Goal: Information Seeking & Learning: Learn about a topic

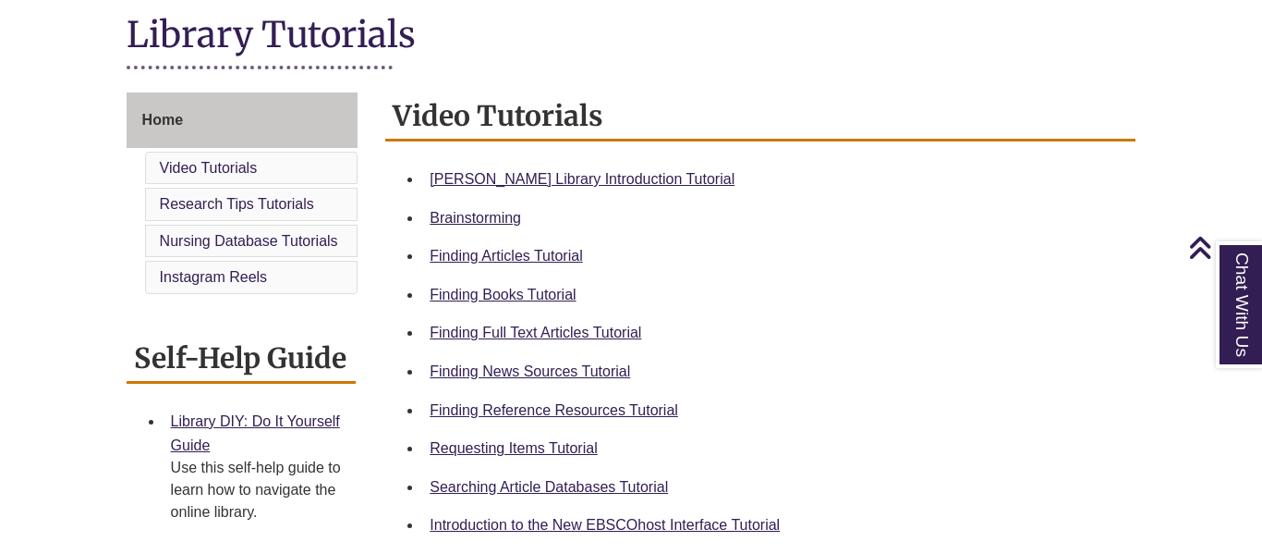
scroll to position [445, 0]
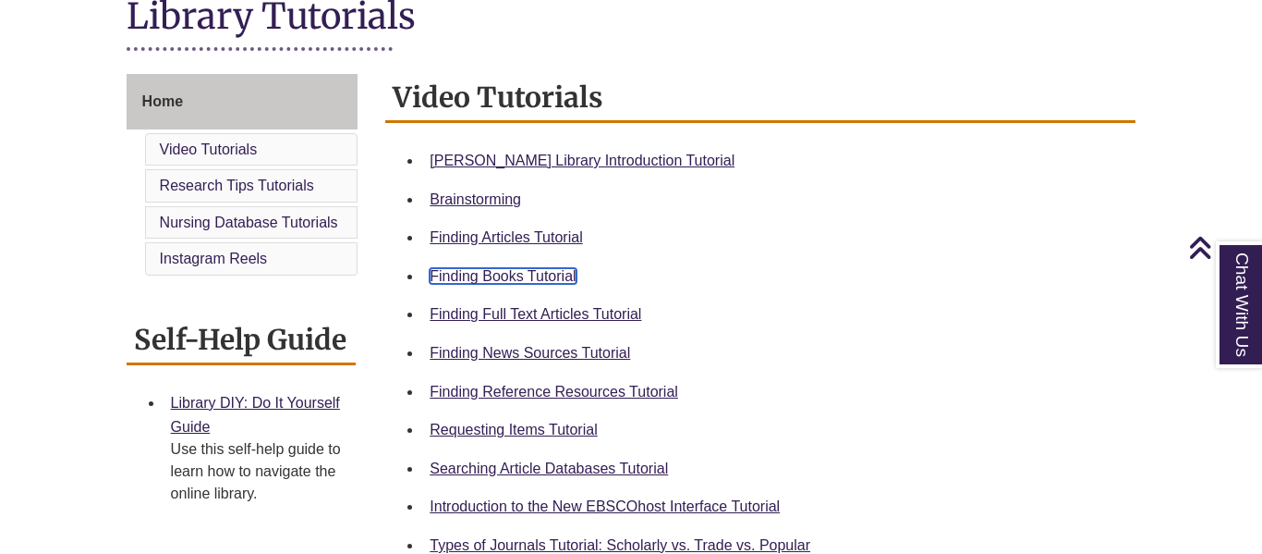
click at [532, 273] on link "Finding Books Tutorial" at bounding box center [503, 276] width 146 height 16
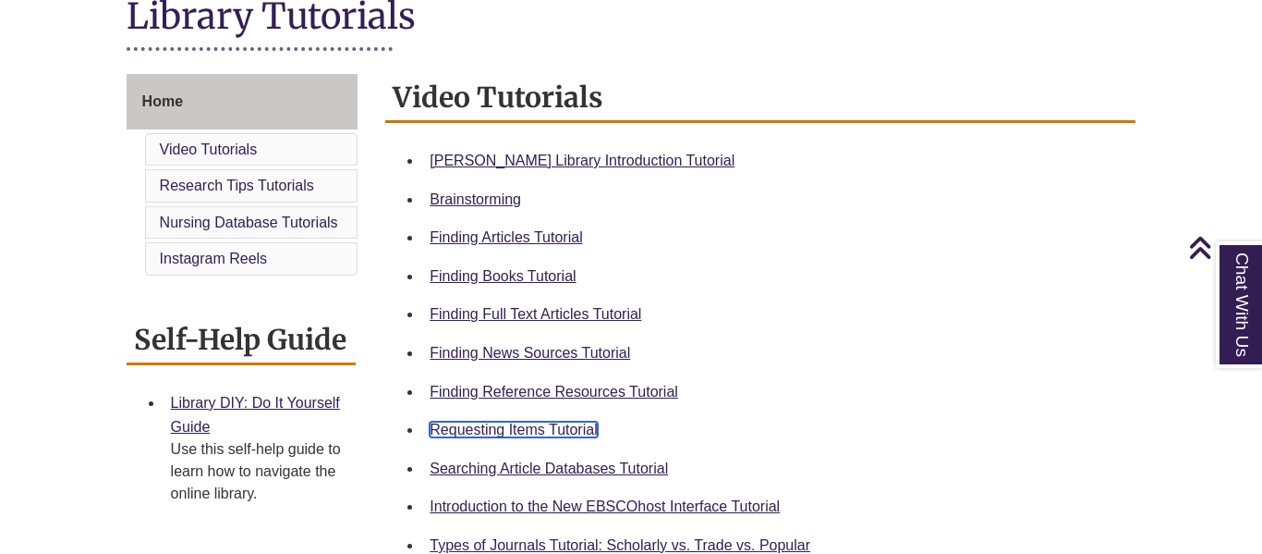
click at [539, 428] on link "Requesting Items Tutorial" at bounding box center [513, 429] width 167 height 16
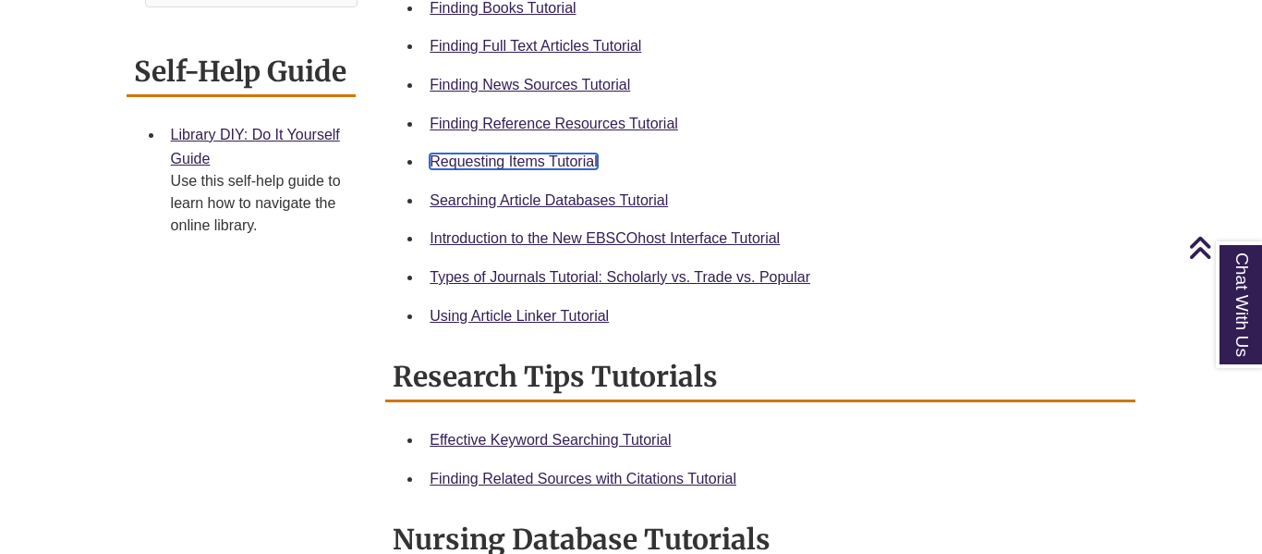
scroll to position [722, 0]
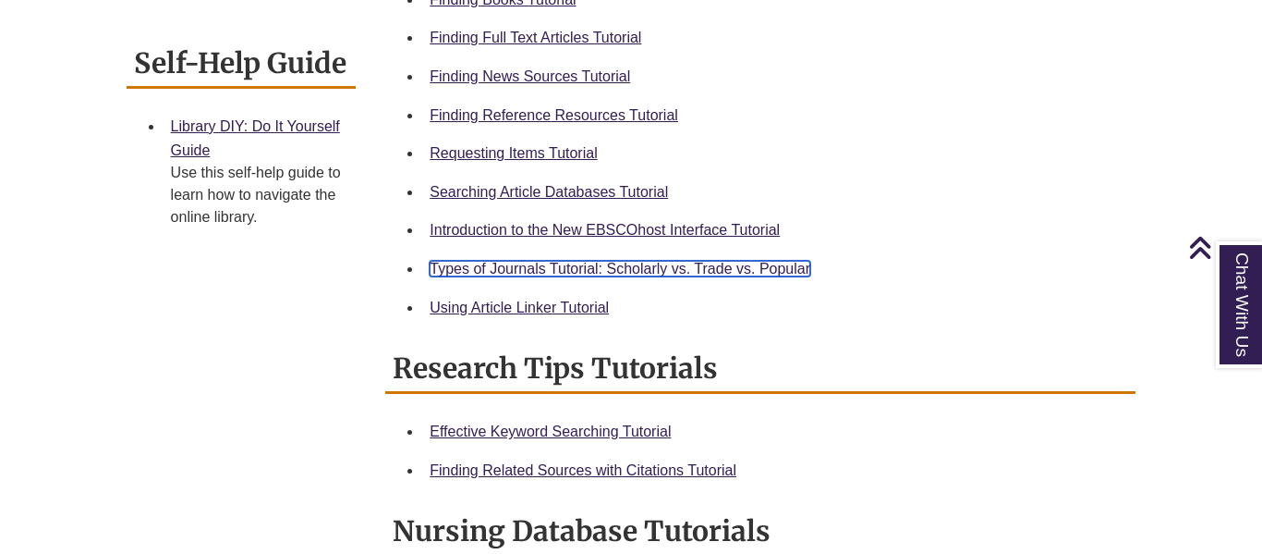
click at [682, 263] on link "Types of Journals Tutorial: Scholarly vs. Trade vs. Popular" at bounding box center [620, 269] width 381 height 16
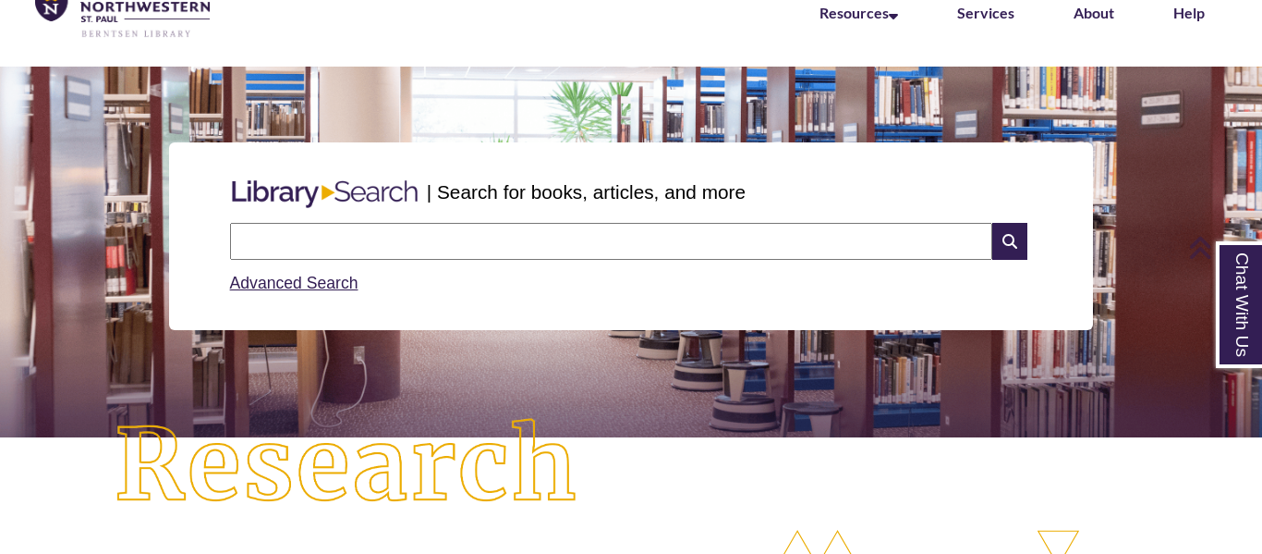
scroll to position [92, 0]
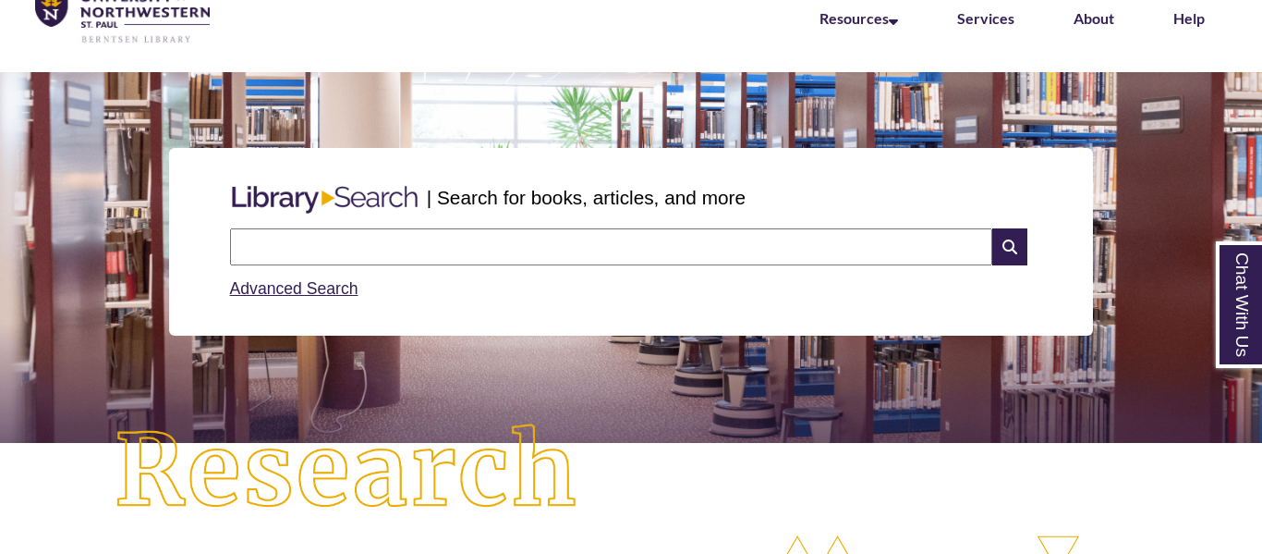
click at [430, 239] on input "text" at bounding box center [611, 246] width 762 height 37
type input "**********"
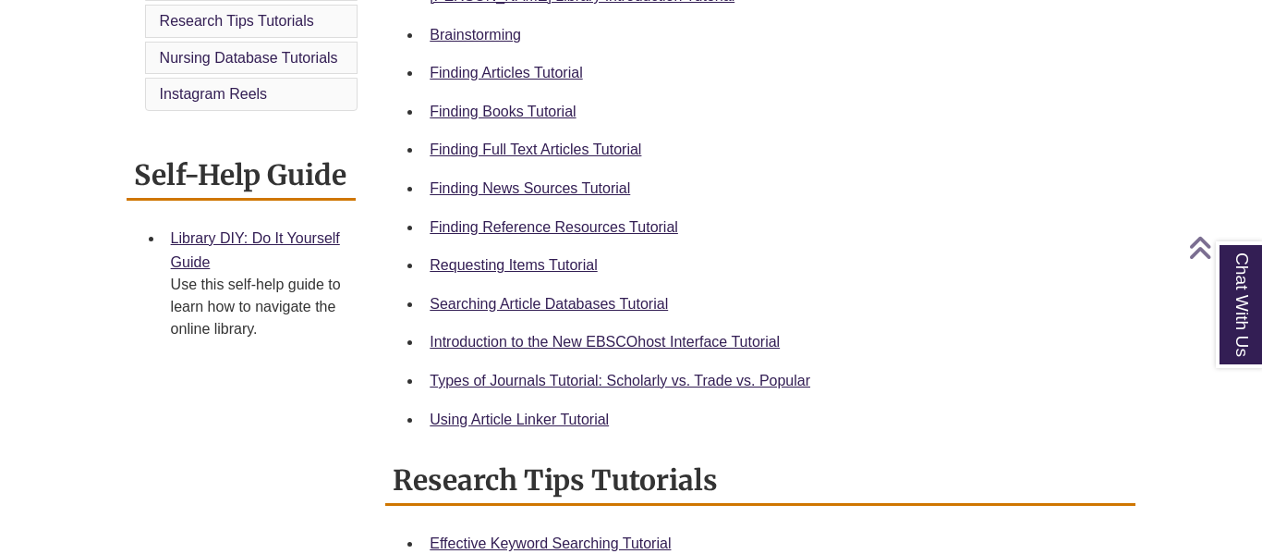
scroll to position [608, 0]
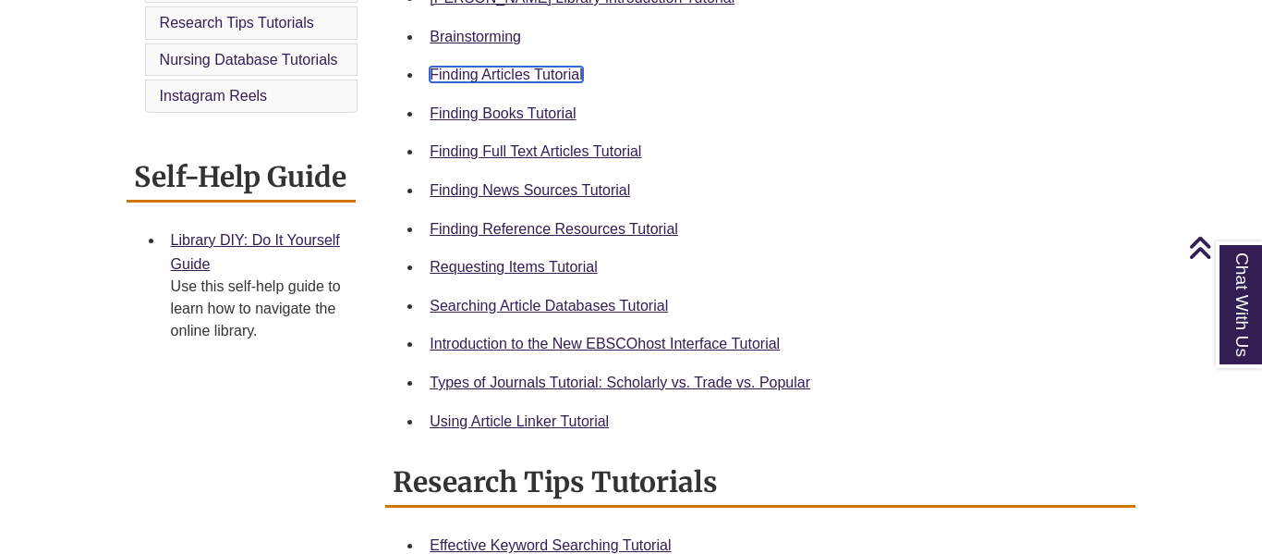
click at [543, 76] on link "Finding Articles Tutorial" at bounding box center [506, 75] width 152 height 16
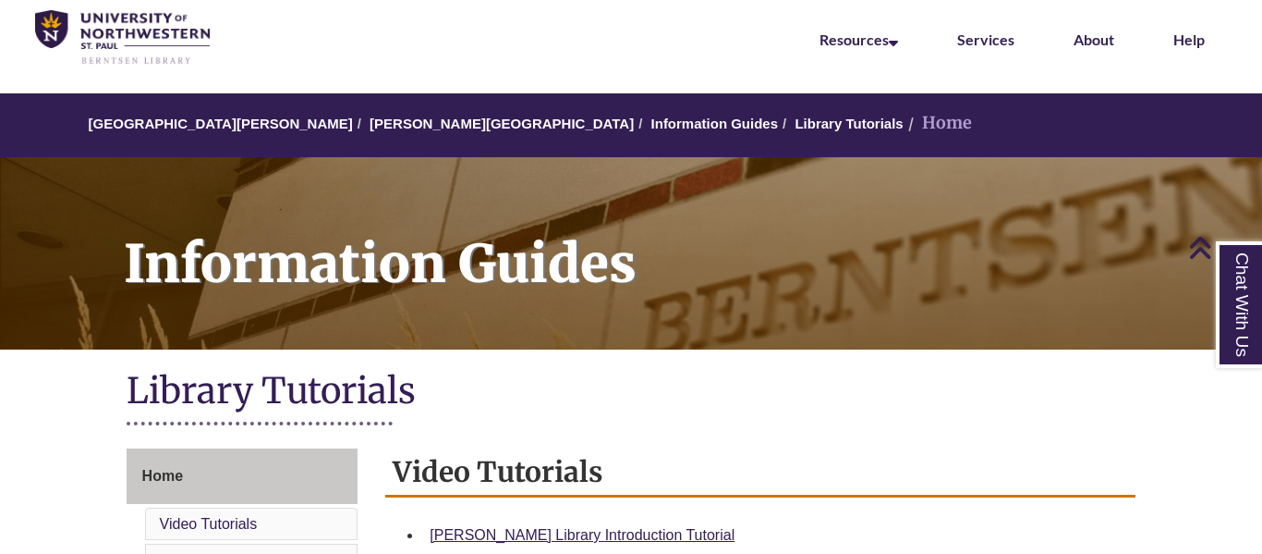
scroll to position [0, 0]
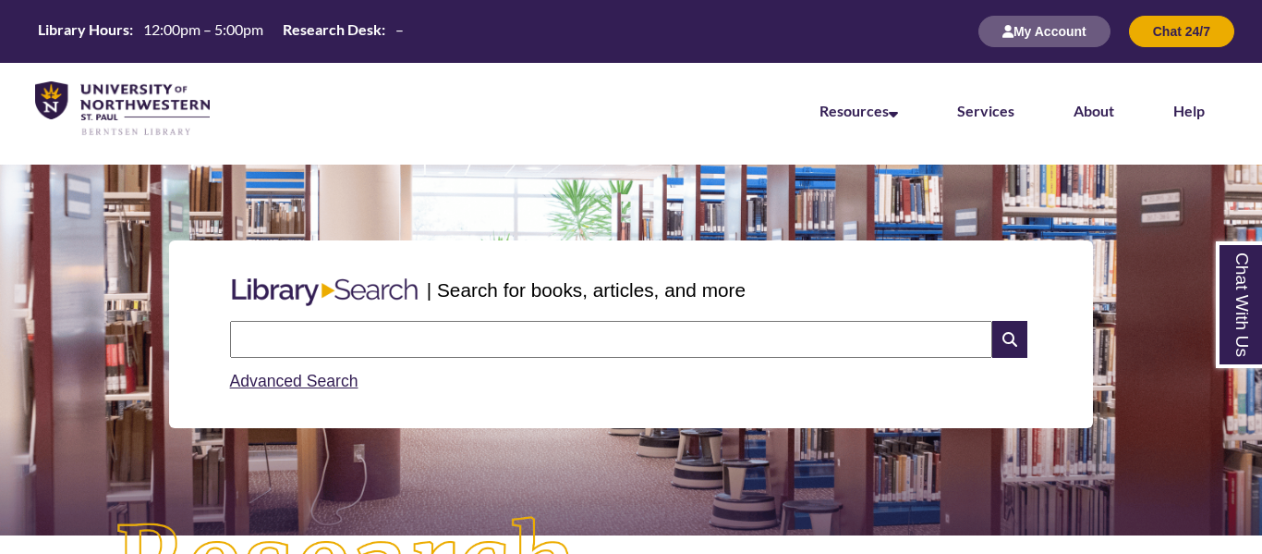
click at [502, 324] on input "text" at bounding box center [611, 339] width 762 height 37
type input "*"
type input "**********"
click at [1230, 274] on link "Chat With Us" at bounding box center [1239, 304] width 47 height 127
